Goal: Information Seeking & Learning: Check status

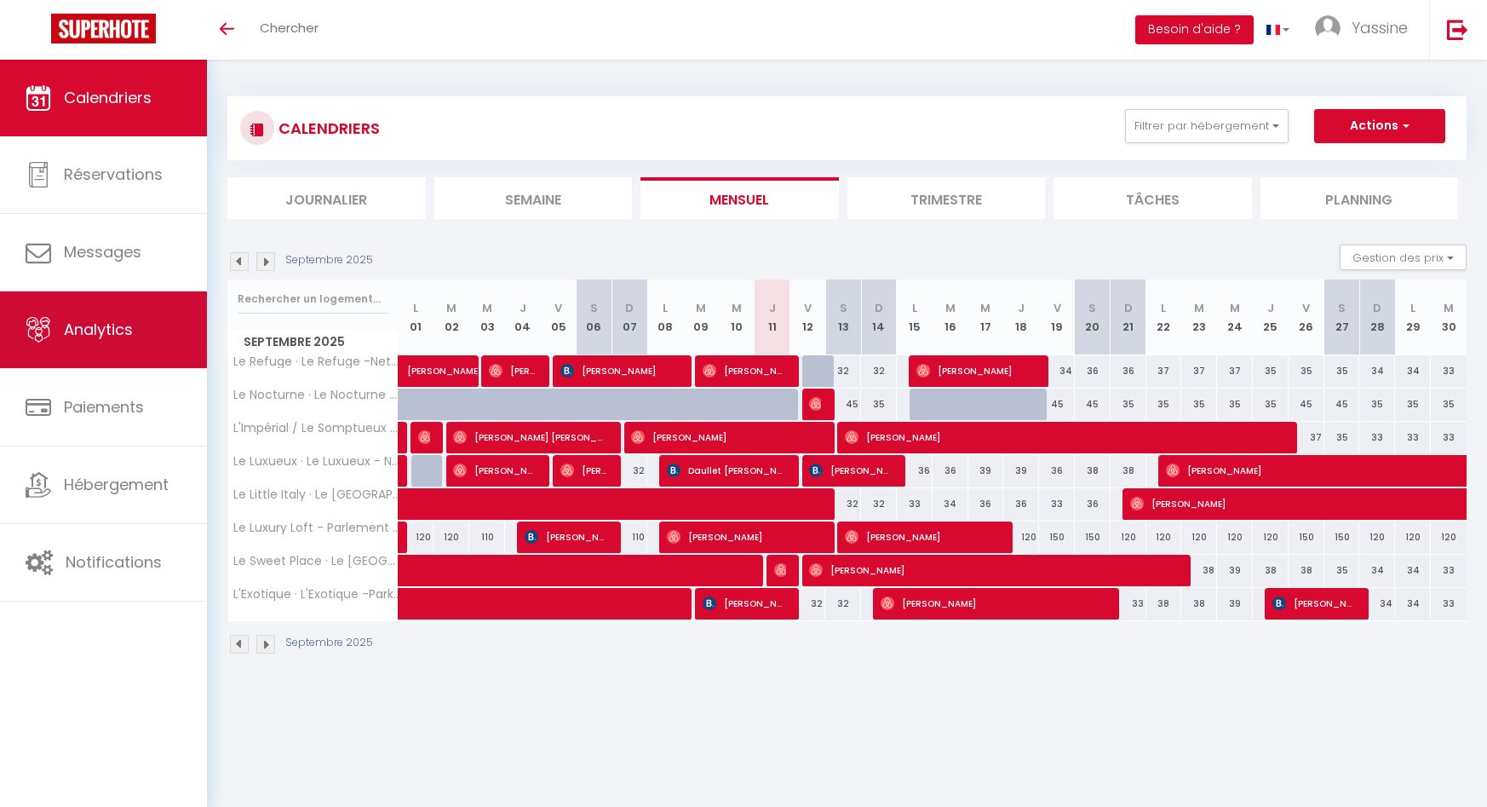
click at [70, 321] on span "Analytics" at bounding box center [98, 329] width 69 height 21
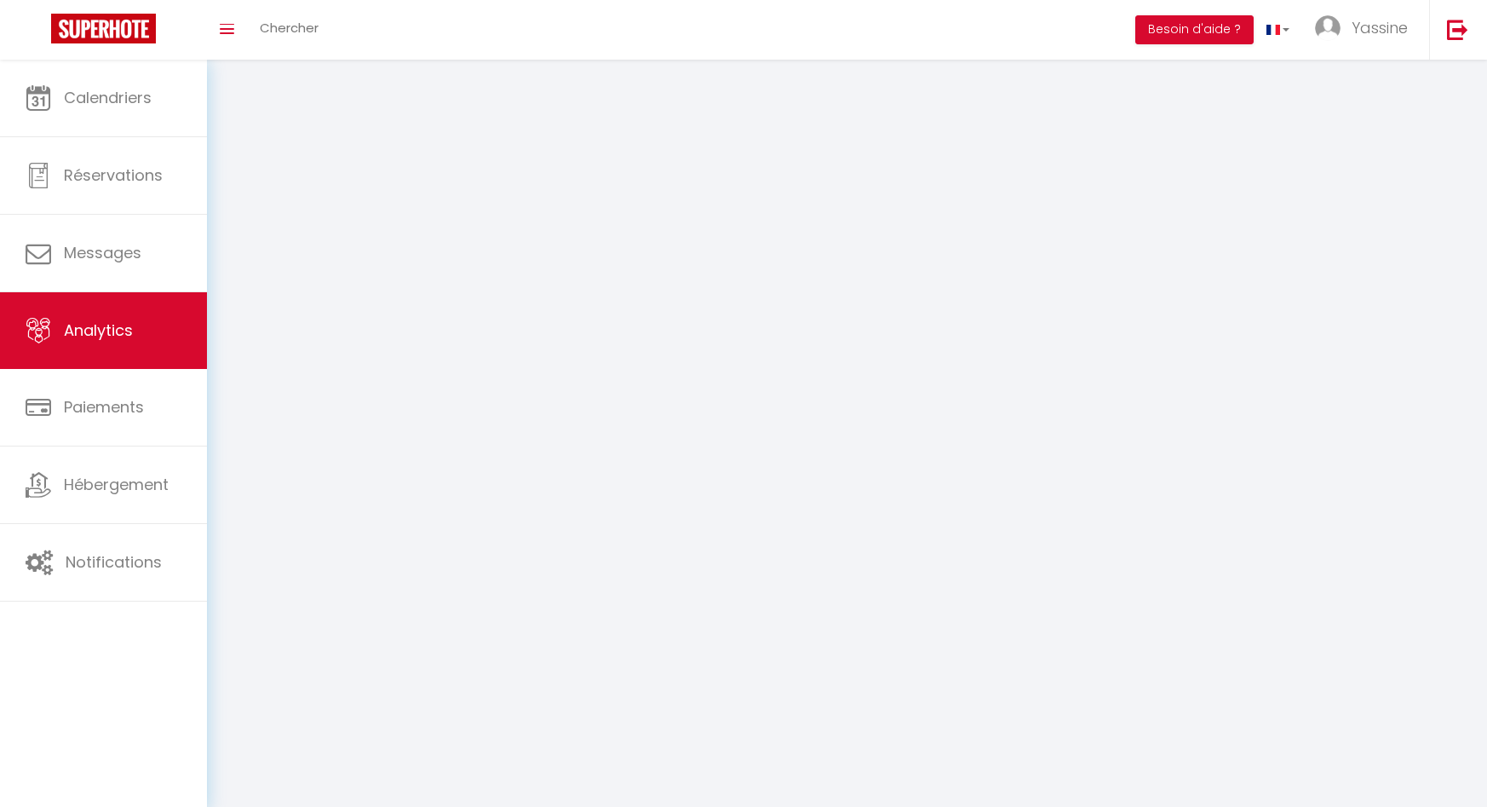
select select "2025"
select select "9"
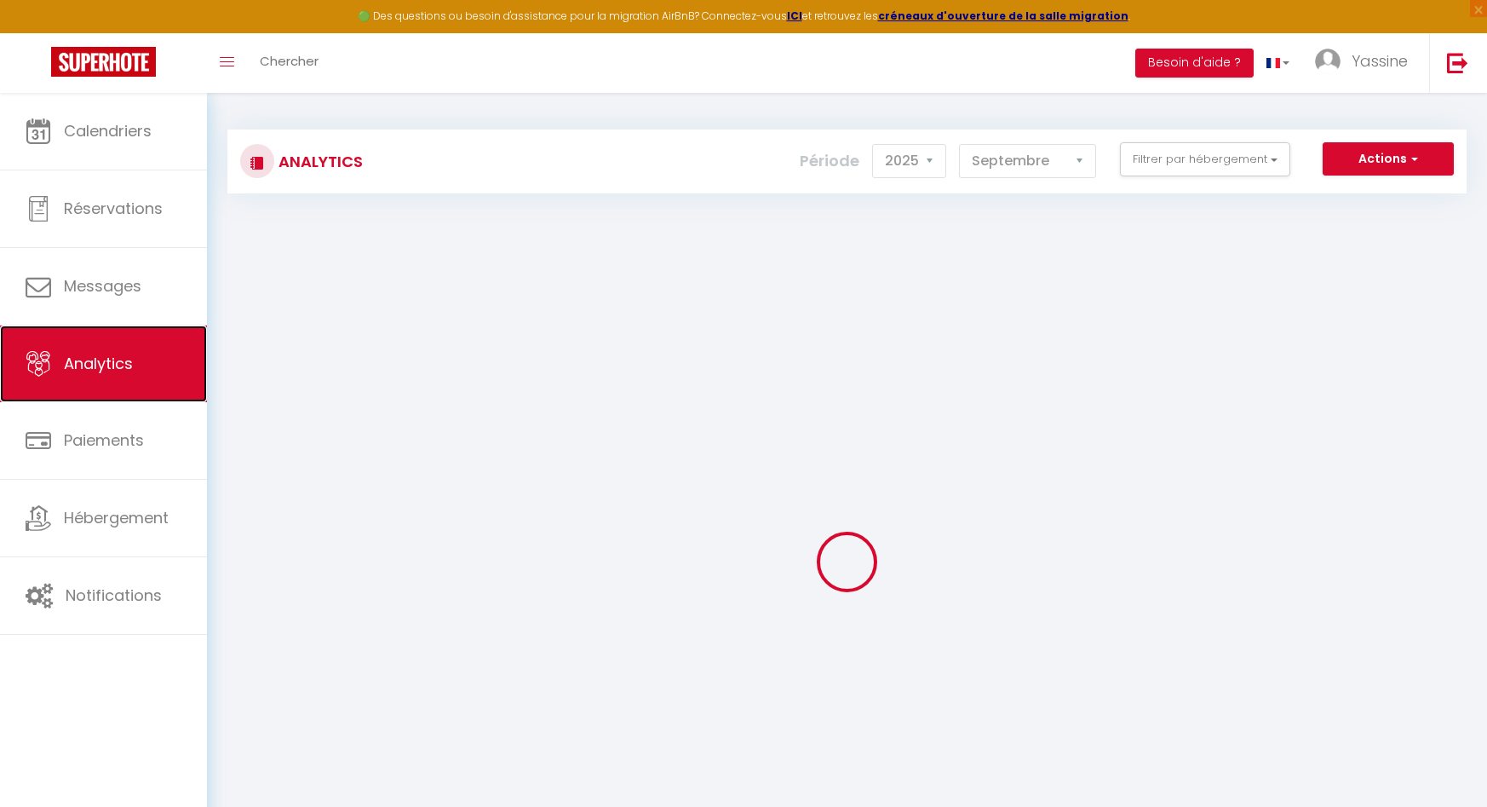
click at [125, 347] on link "Analytics" at bounding box center [103, 363] width 207 height 77
select select "2025"
select select "9"
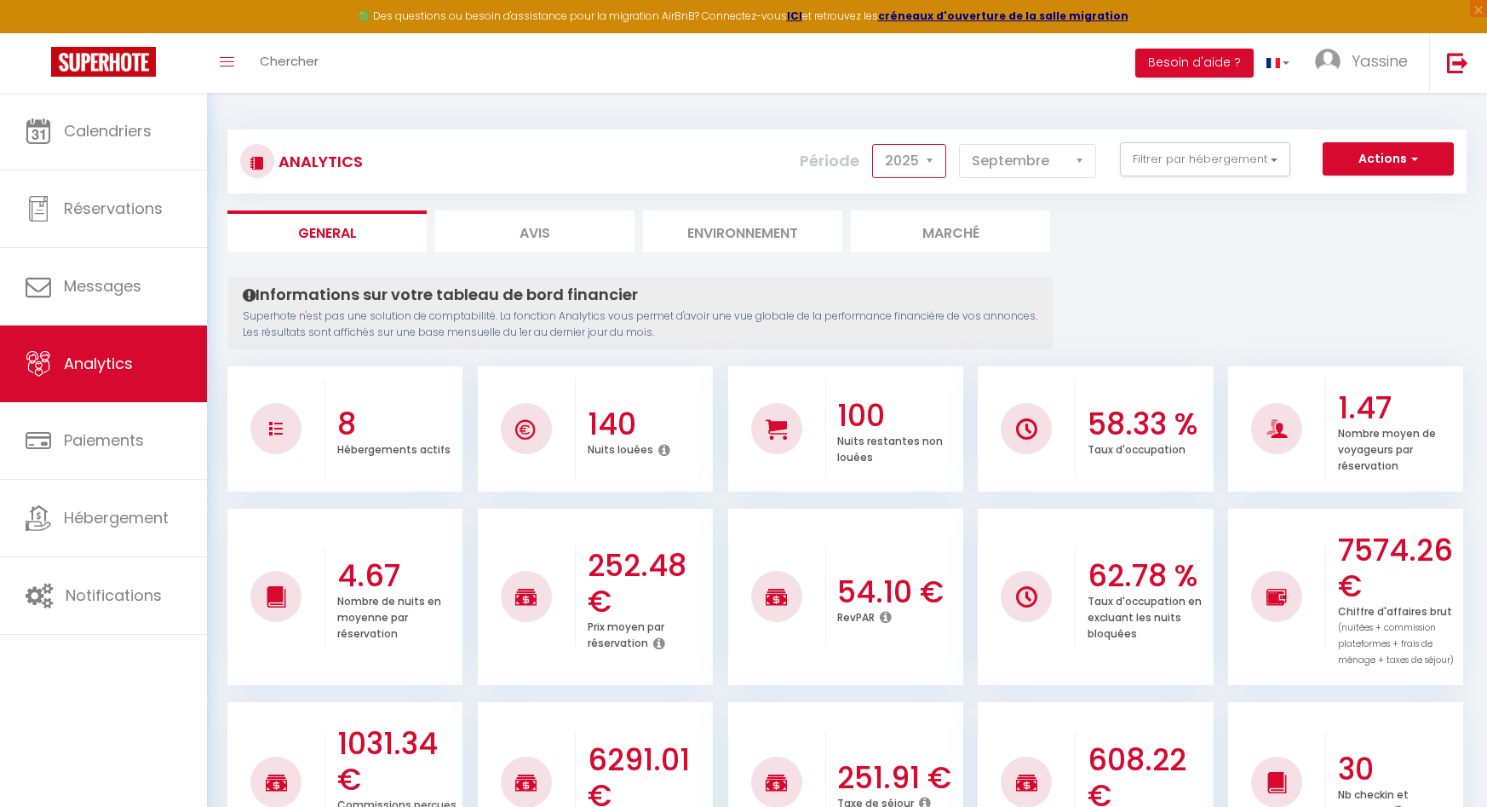
click at [923, 160] on select "2014 2015 2016 2017 2018 2019 2020 2021 2022 2023 2024 2025 2026 2027" at bounding box center [909, 161] width 74 height 34
click at [874, 144] on select "2014 2015 2016 2017 2018 2019 2020 2021 2022 2023 2024 2025 2026 2027" at bounding box center [909, 161] width 74 height 34
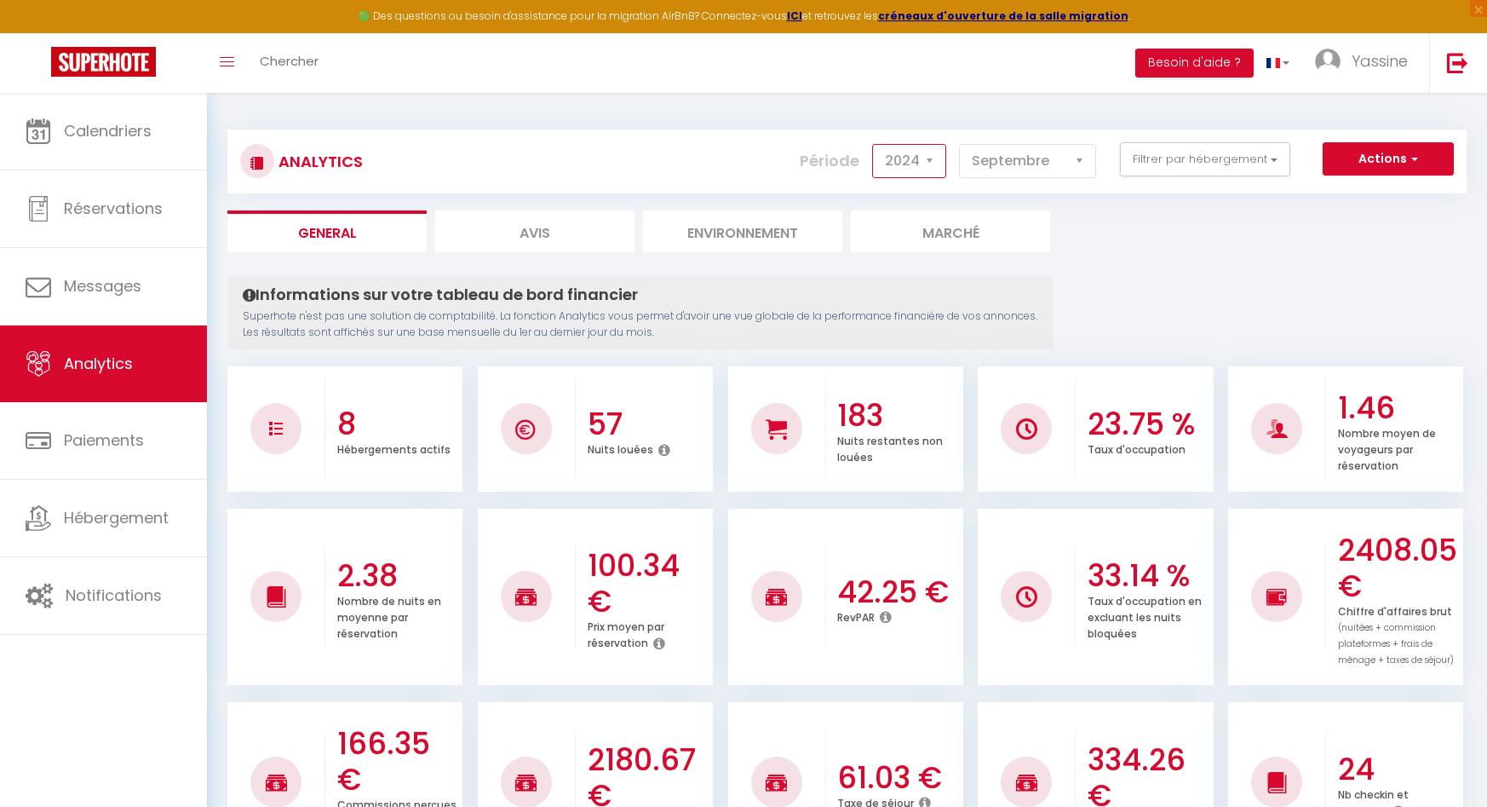
click at [930, 161] on select "2014 2015 2016 2017 2018 2019 2020 2021 2022 2023 2024 2025 2026 2027" at bounding box center [909, 161] width 74 height 34
select select "2025"
click at [874, 144] on select "2014 2015 2016 2017 2018 2019 2020 2021 2022 2023 2024 2025 2026 2027" at bounding box center [909, 161] width 74 height 34
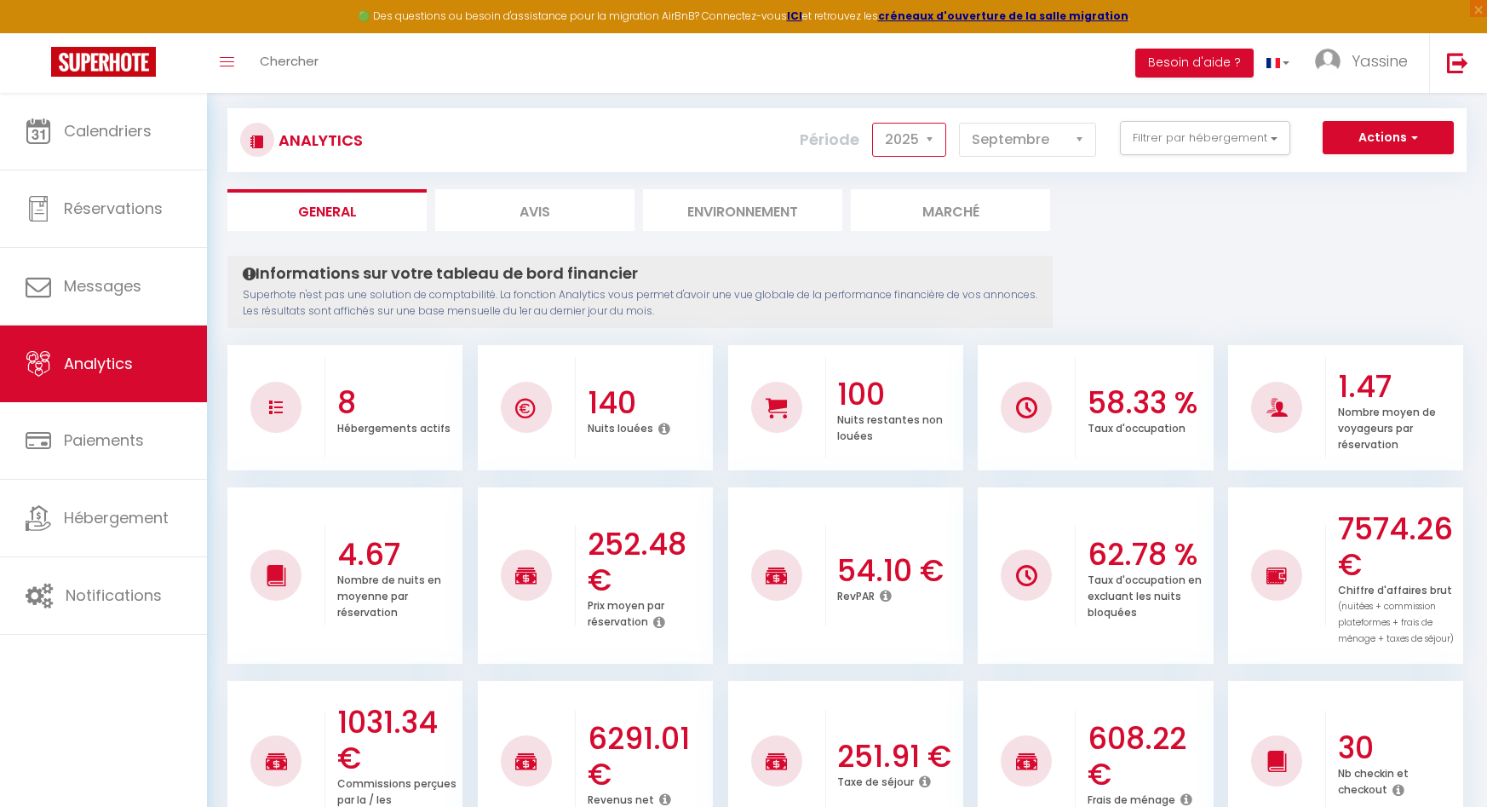
scroll to position [20, 0]
